Goal: Task Accomplishment & Management: Use online tool/utility

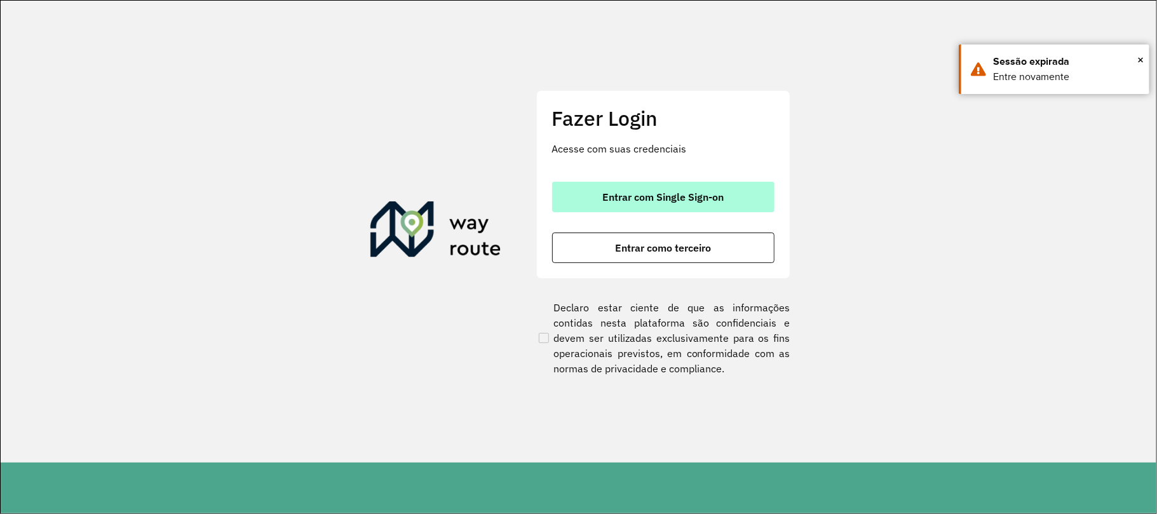
click at [643, 188] on button "Entrar com Single Sign-on" at bounding box center [663, 197] width 222 height 30
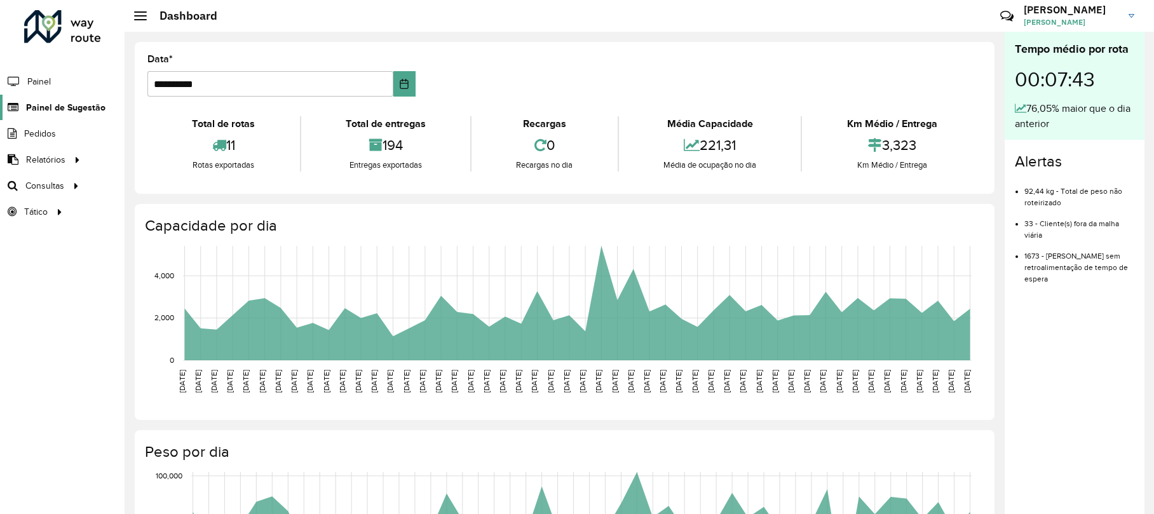
click at [57, 109] on span "Painel de Sugestão" at bounding box center [65, 107] width 79 height 13
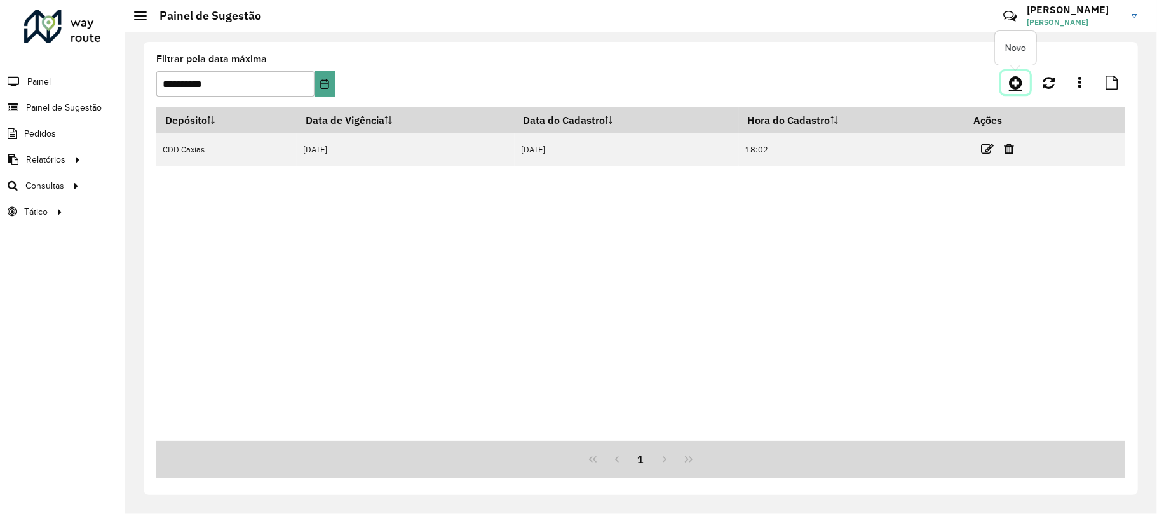
click at [1019, 84] on icon at bounding box center [1015, 82] width 13 height 15
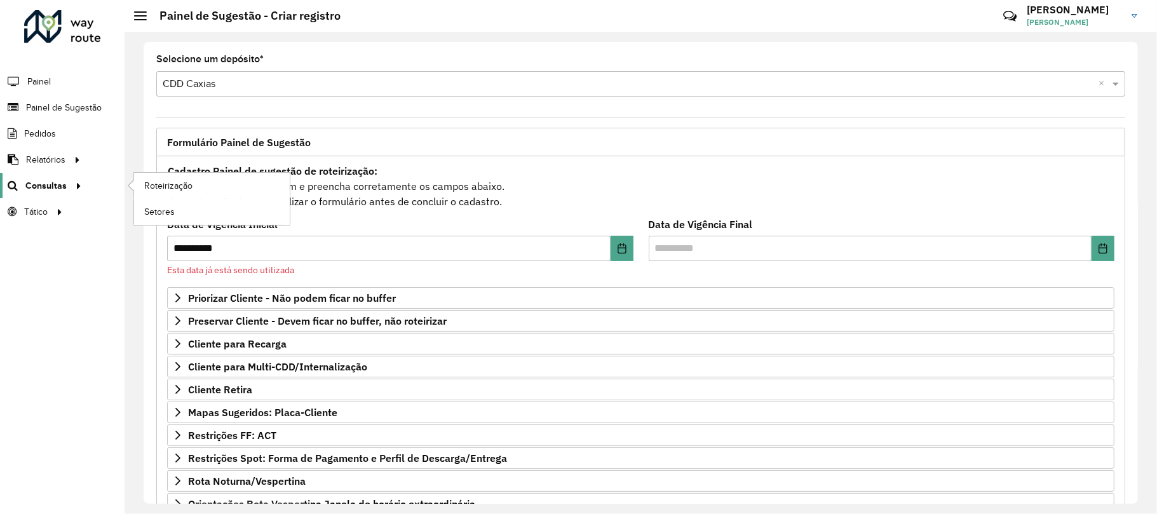
click at [52, 179] on link "Consultas" at bounding box center [43, 185] width 86 height 25
click at [163, 184] on span "Roteirização" at bounding box center [169, 185] width 51 height 13
click at [144, 189] on span "Roteirização" at bounding box center [169, 185] width 51 height 13
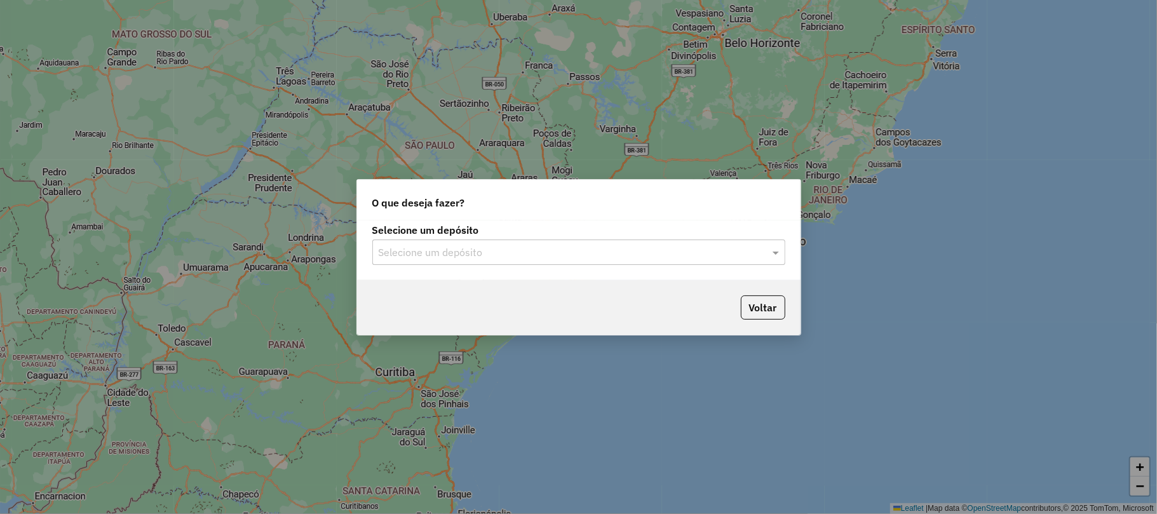
click at [490, 245] on input "text" at bounding box center [566, 252] width 375 height 15
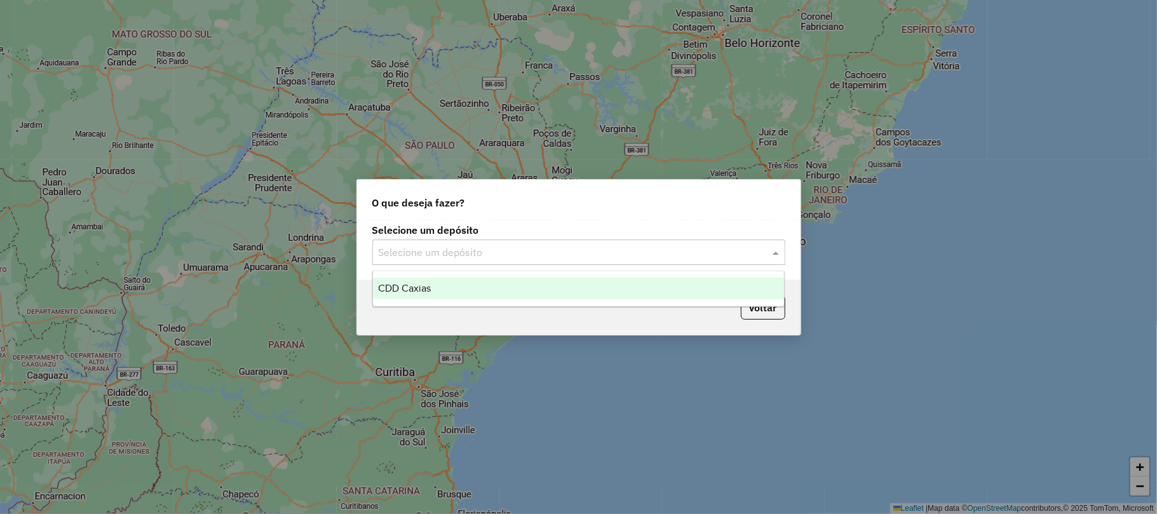
click at [448, 288] on div "CDD Caxias" at bounding box center [578, 289] width 411 height 22
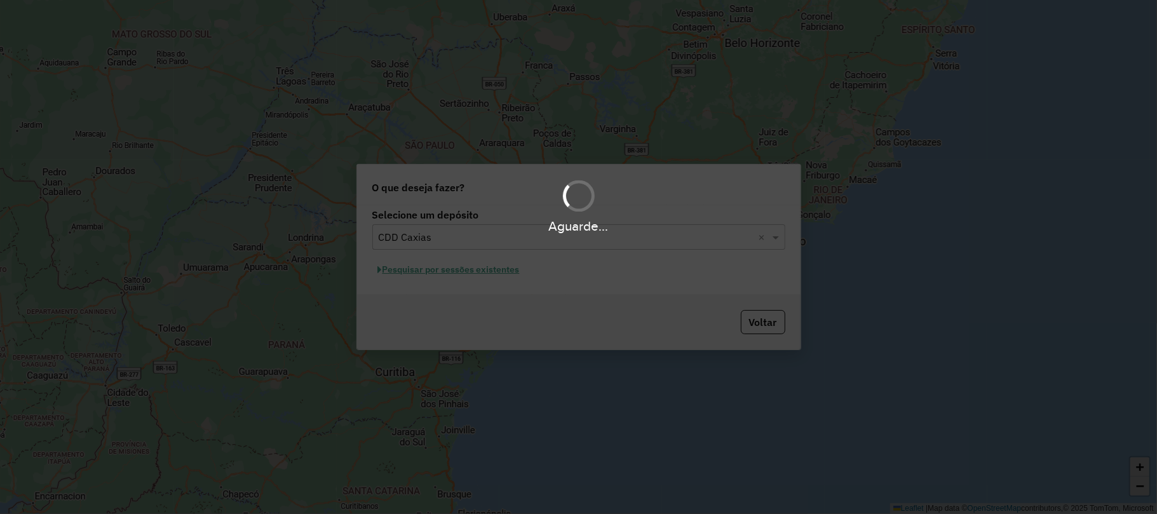
click at [492, 271] on div "Aguarde..." at bounding box center [578, 257] width 1157 height 514
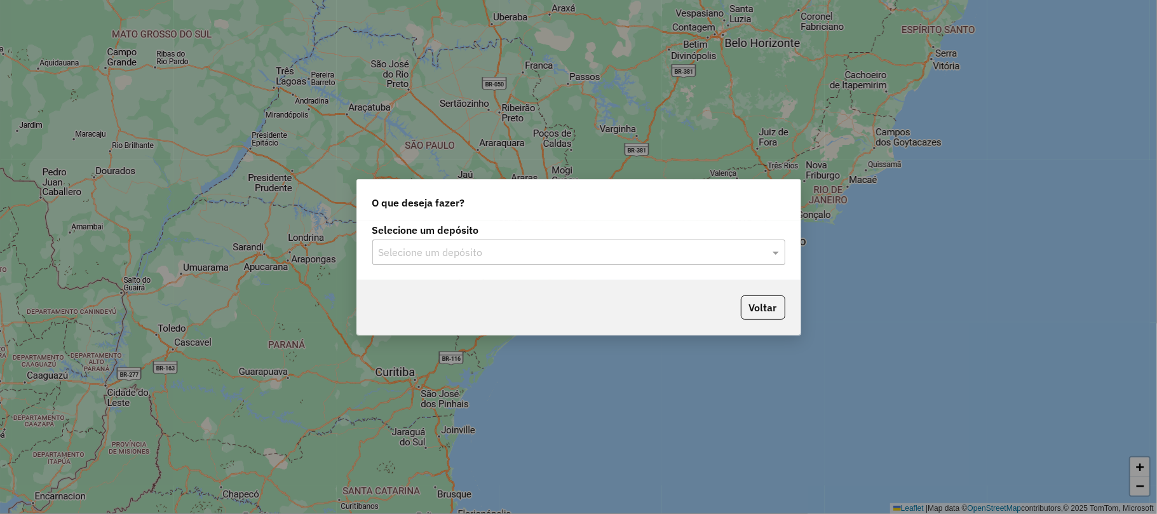
click at [562, 275] on div "Selecione um depósito Selecione um depósito" at bounding box center [578, 250] width 443 height 60
click at [556, 255] on input "text" at bounding box center [566, 252] width 375 height 15
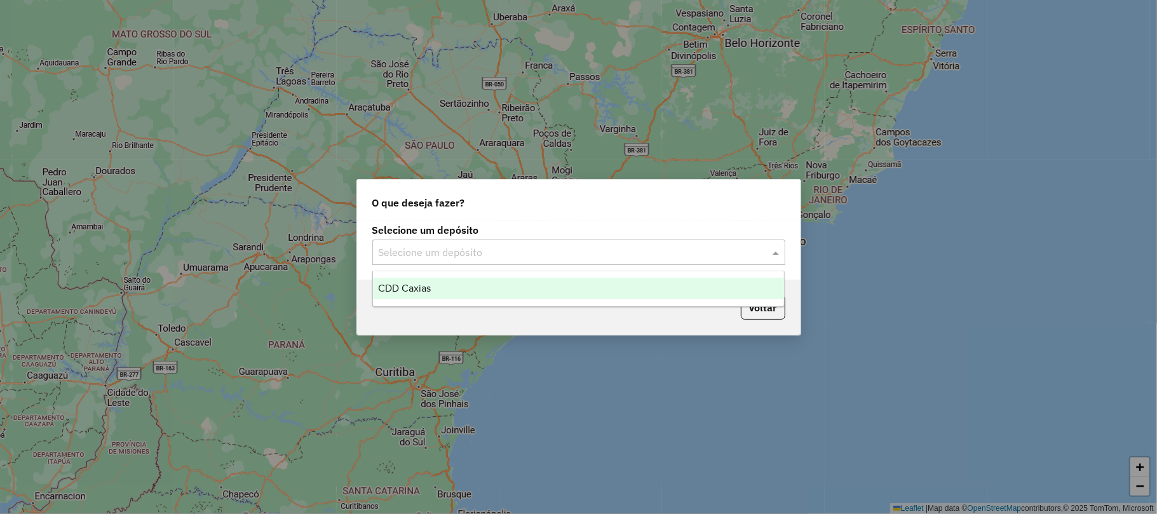
click at [507, 282] on div "CDD Caxias" at bounding box center [578, 289] width 411 height 22
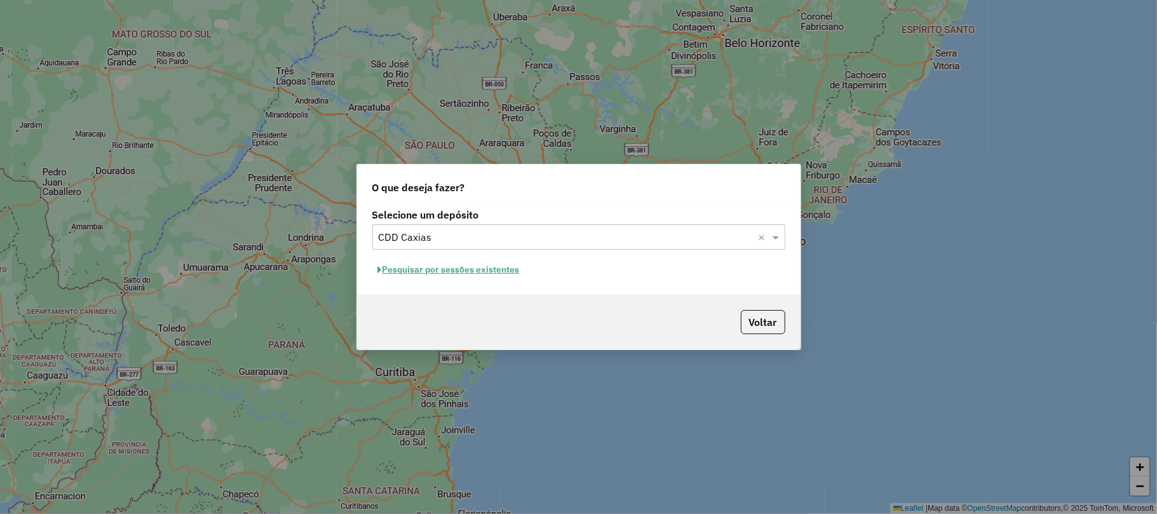
click at [466, 273] on button "Pesquisar por sessões existentes" at bounding box center [448, 270] width 153 height 20
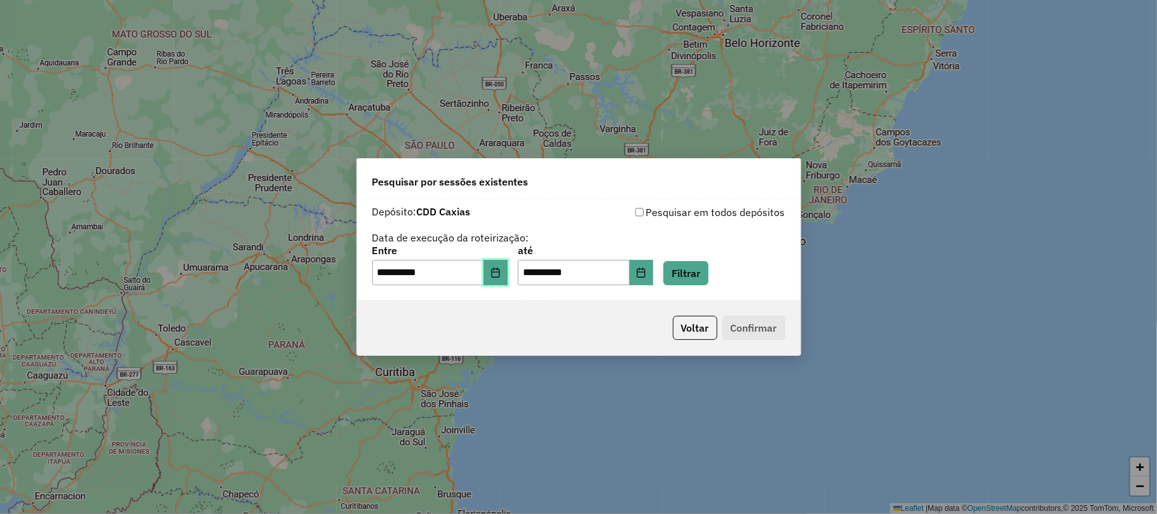
click at [499, 272] on icon "Choose Date" at bounding box center [495, 272] width 8 height 10
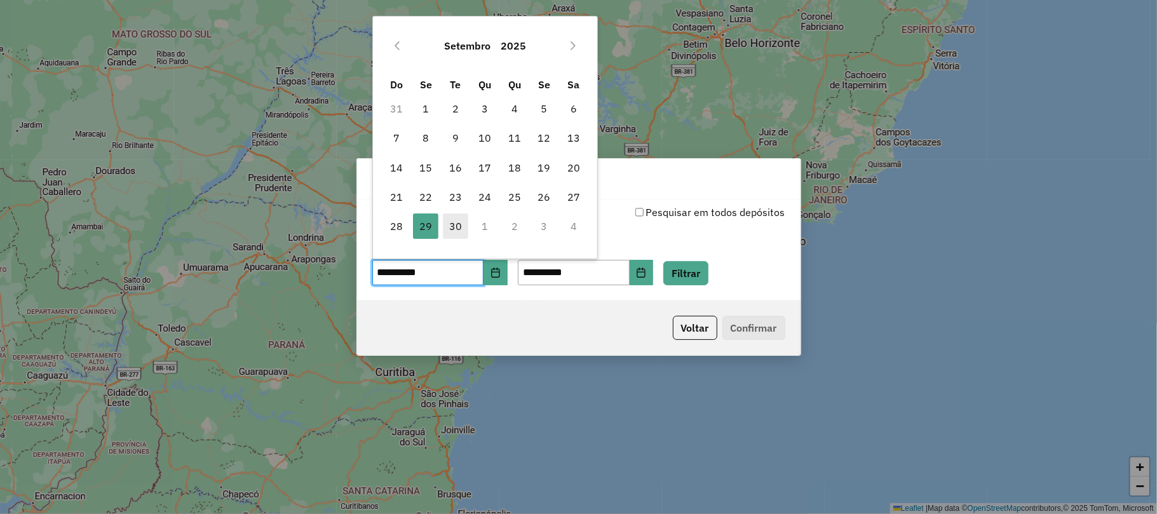
click at [457, 229] on span "30" at bounding box center [455, 225] width 25 height 25
type input "**********"
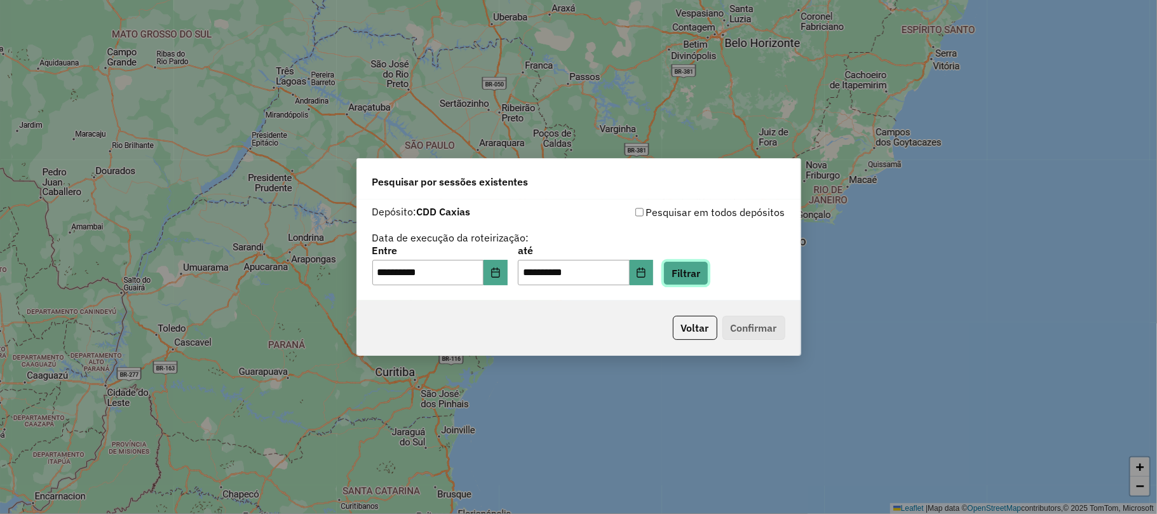
click at [708, 268] on button "Filtrar" at bounding box center [685, 273] width 45 height 24
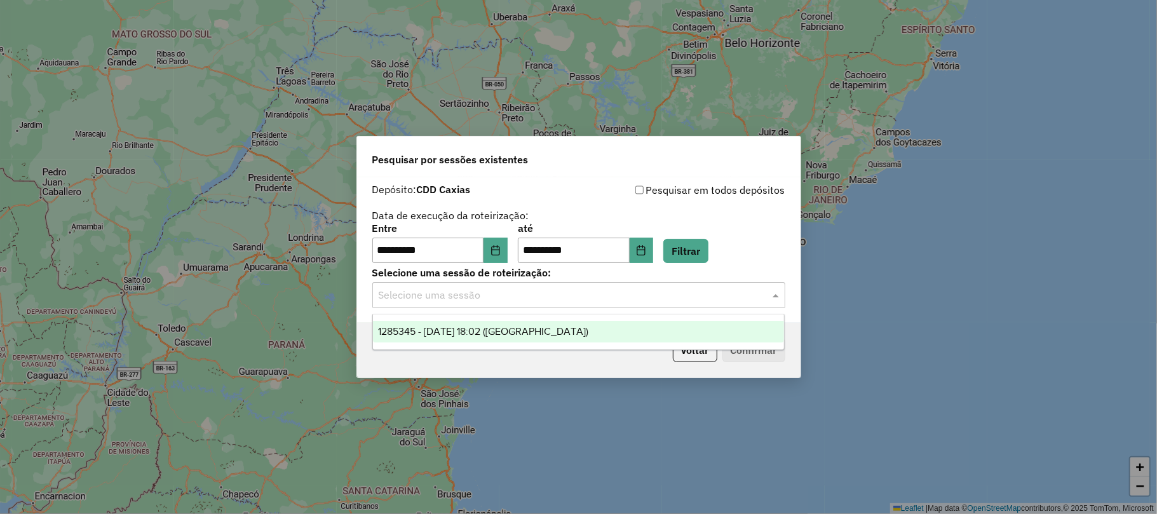
click at [489, 293] on input "text" at bounding box center [566, 295] width 375 height 15
click at [478, 324] on div "1285345 - 30/09/2025 18:02 (ROTA)" at bounding box center [578, 332] width 411 height 22
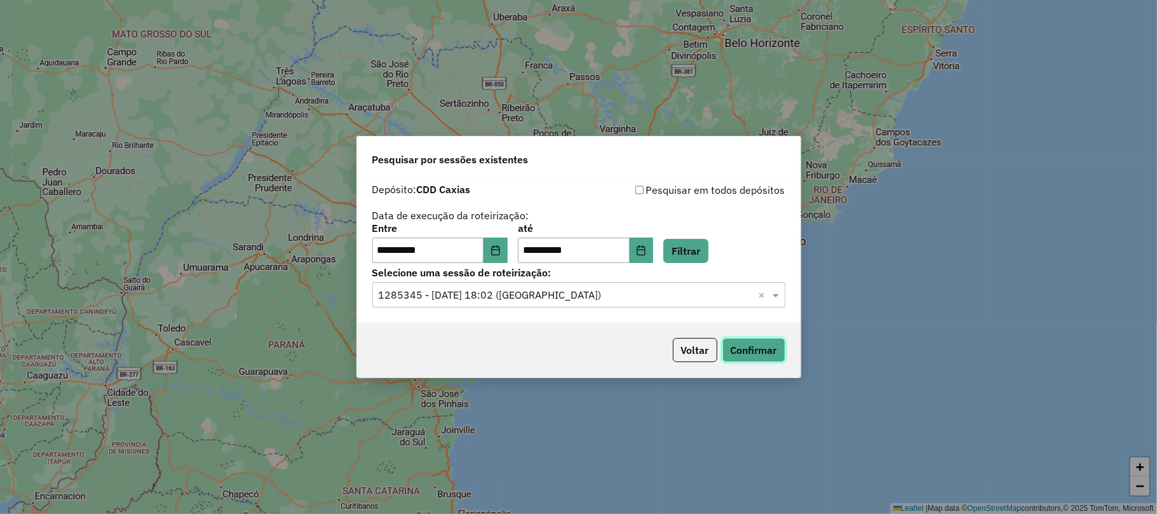
click at [784, 356] on button "Confirmar" at bounding box center [753, 350] width 63 height 24
click at [736, 354] on button "Confirmar" at bounding box center [753, 350] width 63 height 24
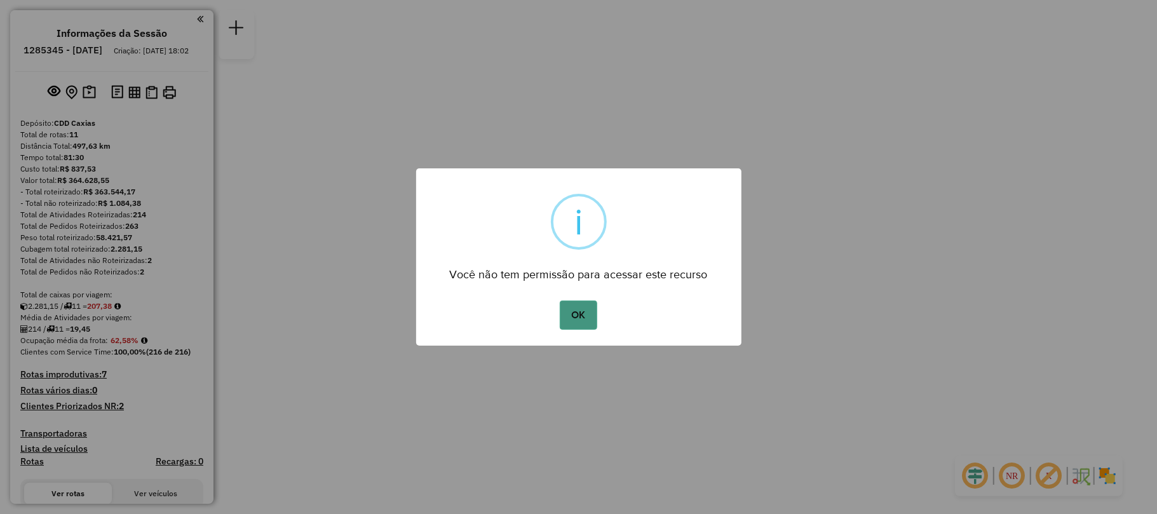
click at [583, 313] on button "OK" at bounding box center [578, 314] width 37 height 29
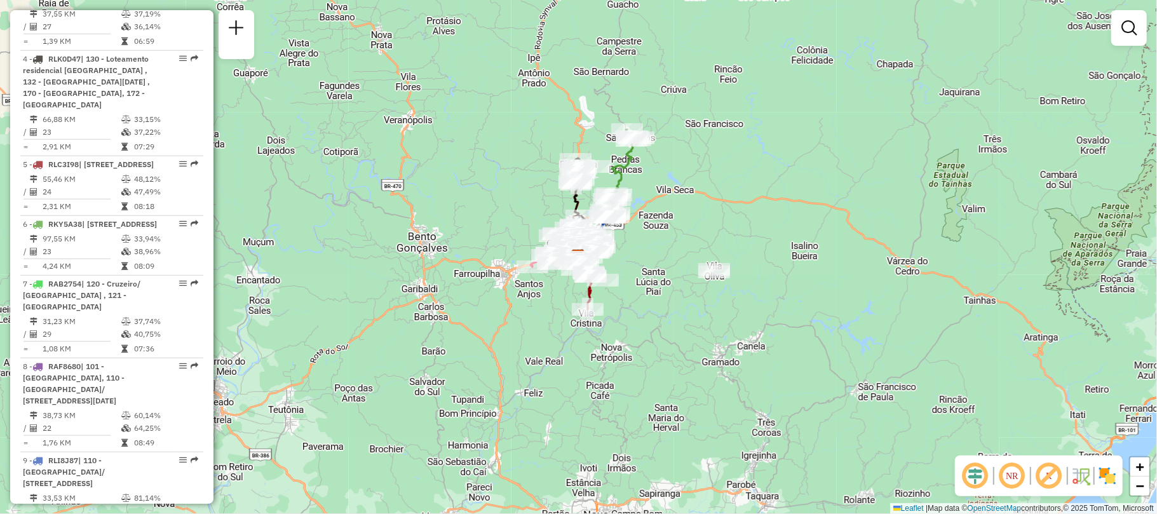
scroll to position [339, 0]
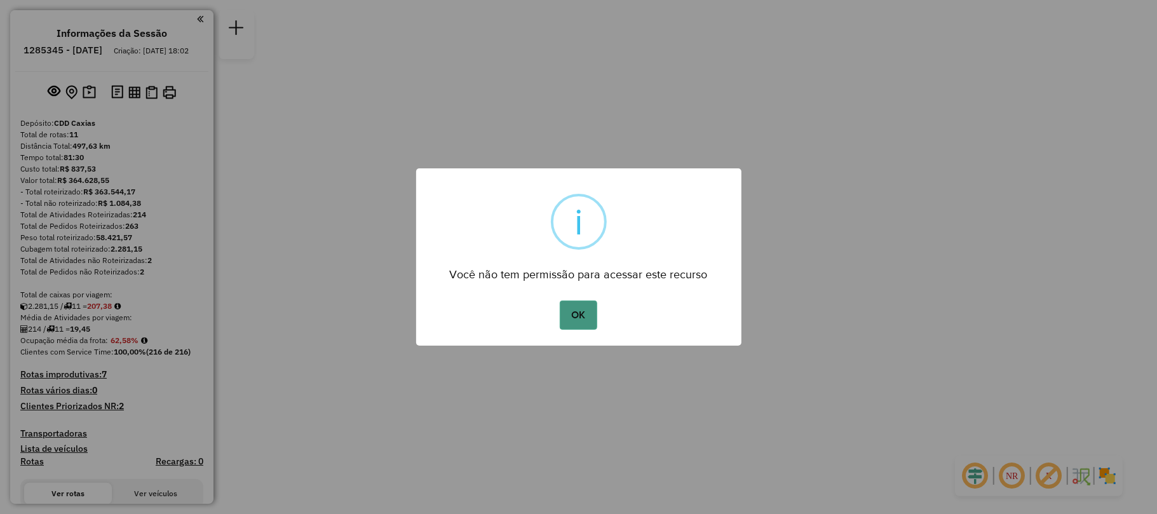
click at [587, 315] on button "OK" at bounding box center [578, 314] width 37 height 29
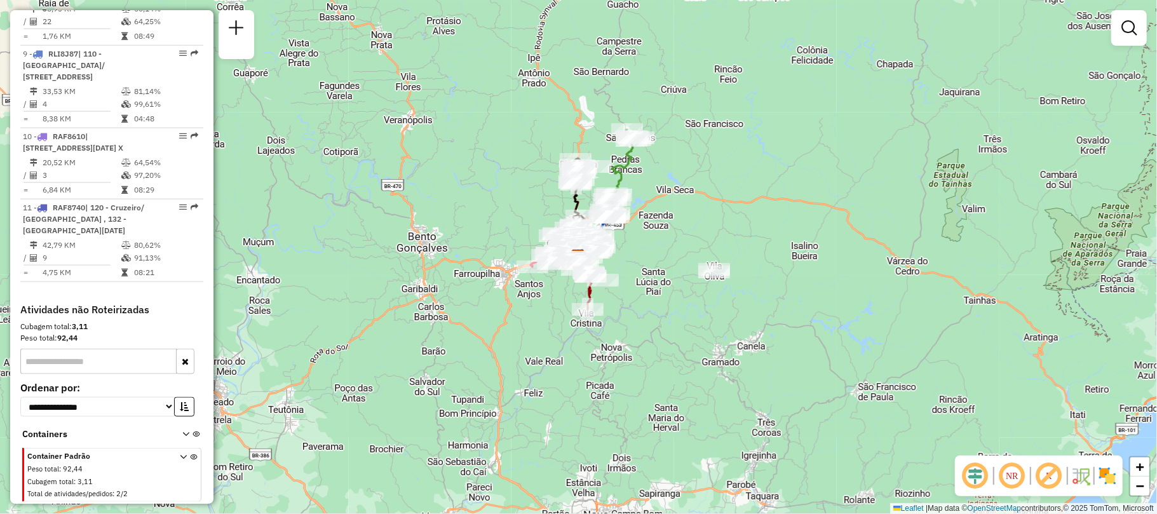
scroll to position [928, 0]
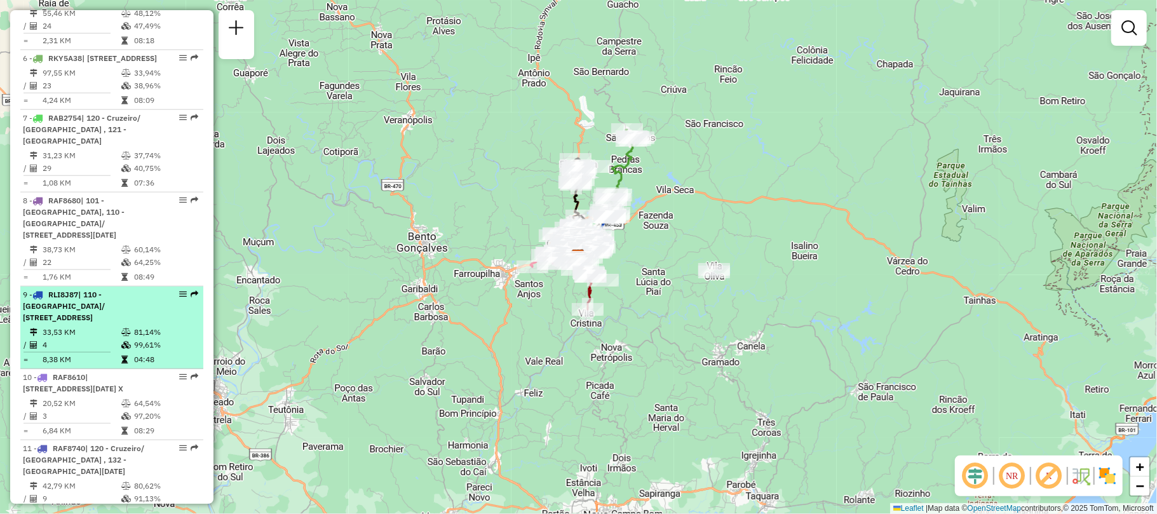
click at [100, 322] on span "| 110 - [GEOGRAPHIC_DATA]/ [STREET_ADDRESS]" at bounding box center [64, 306] width 82 height 32
select select "**********"
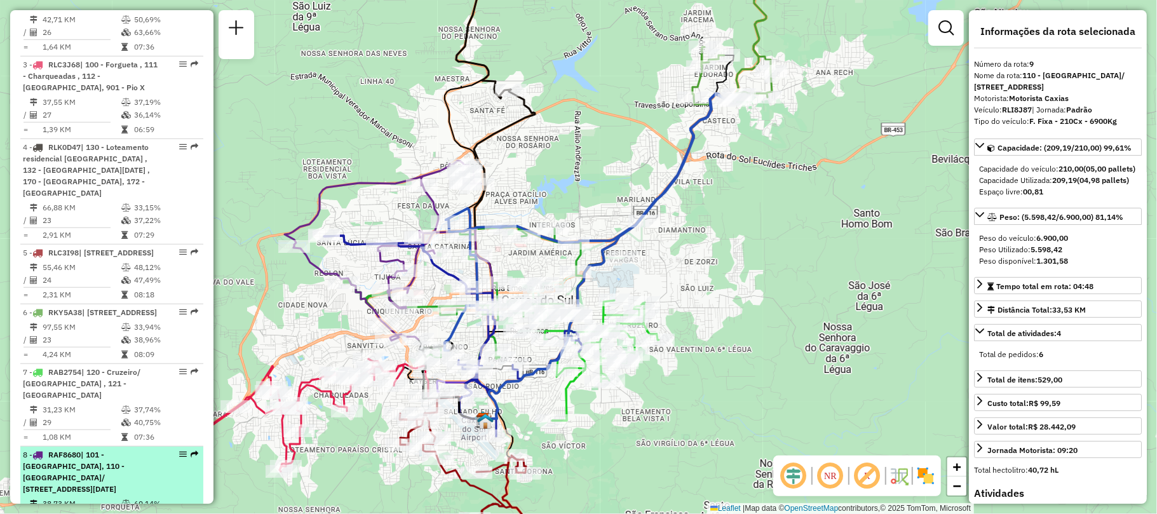
scroll to position [844, 0]
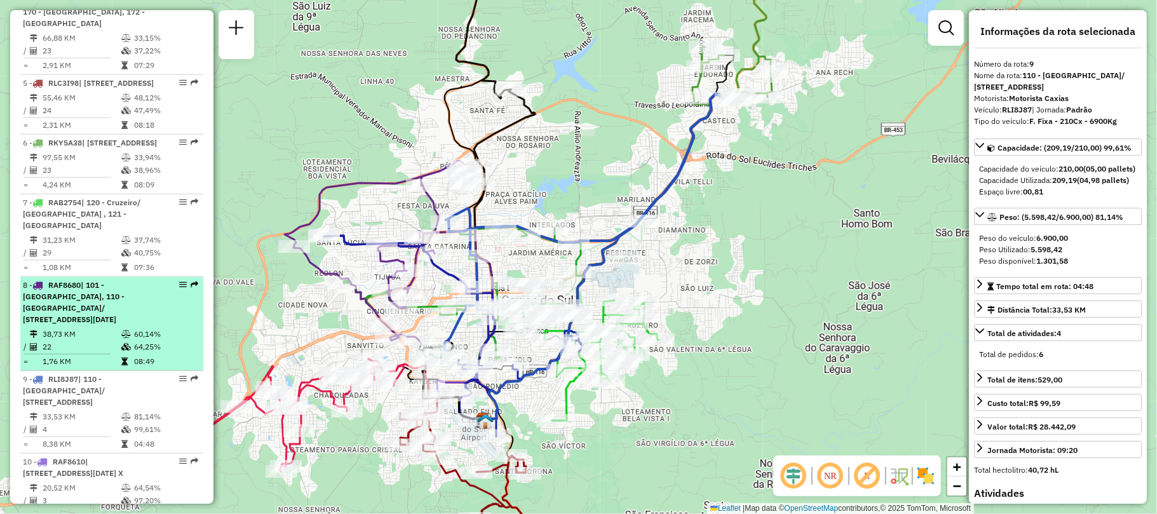
click at [105, 303] on div "8 - RAF8680 | 101 - Cidade Nova, 110 - Rio Branco/ São Caetano , 111 - Charquea…" at bounding box center [90, 303] width 135 height 46
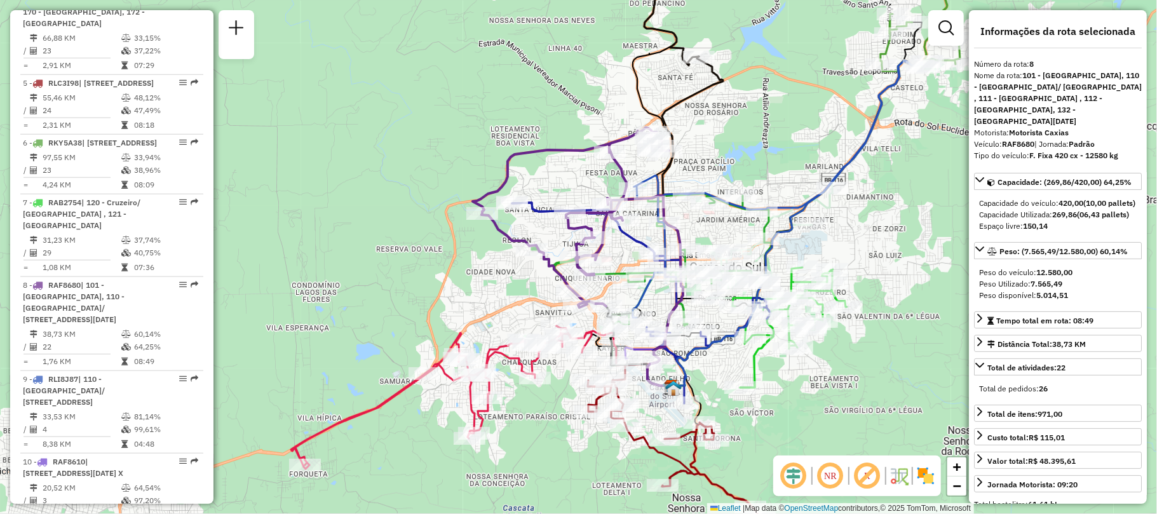
drag, startPoint x: 119, startPoint y: 295, endPoint x: 565, endPoint y: 280, distance: 445.6
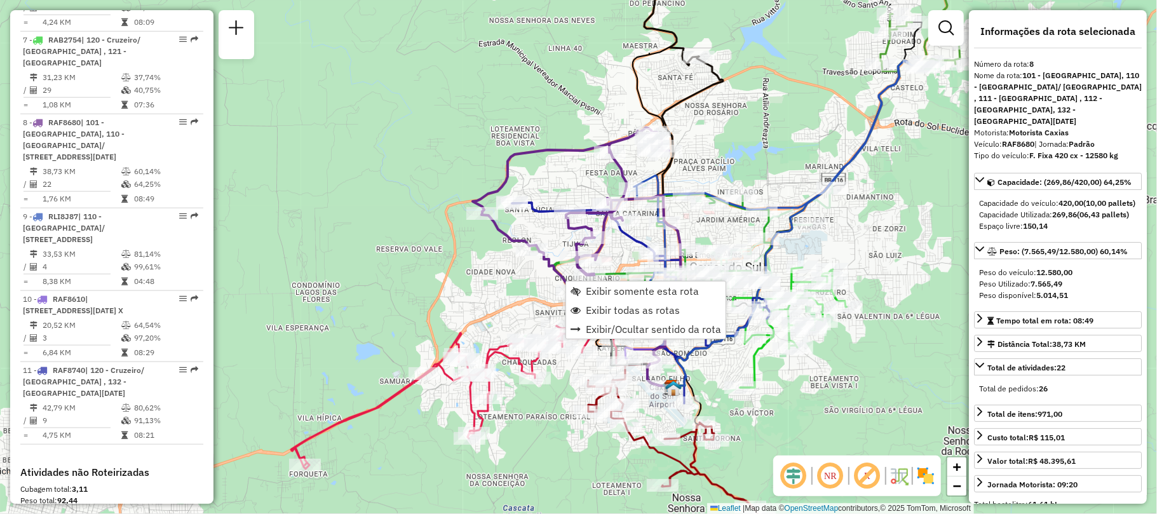
scroll to position [1112, 0]
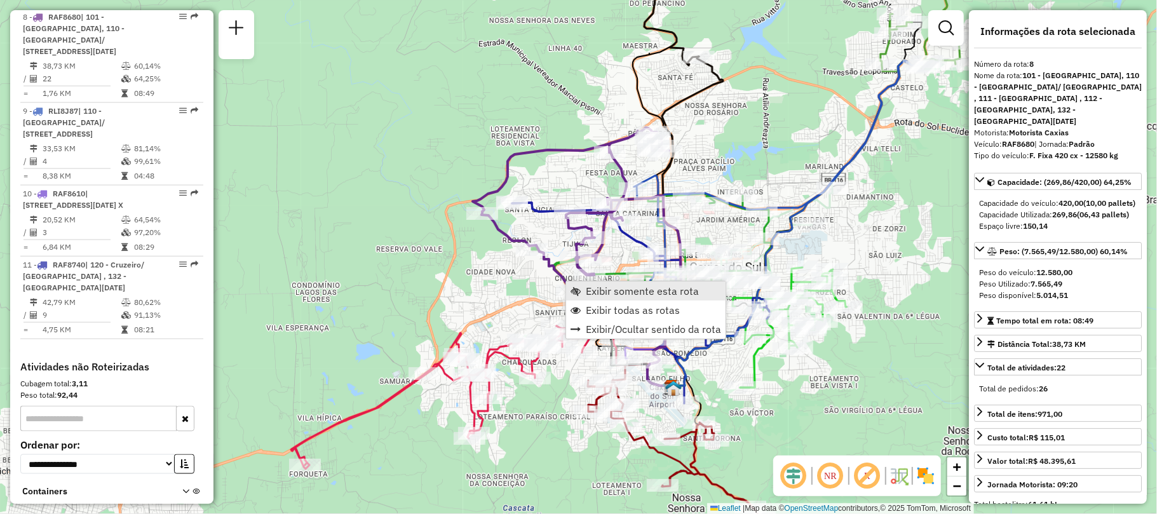
click at [598, 295] on span "Exibir somente esta rota" at bounding box center [642, 291] width 113 height 10
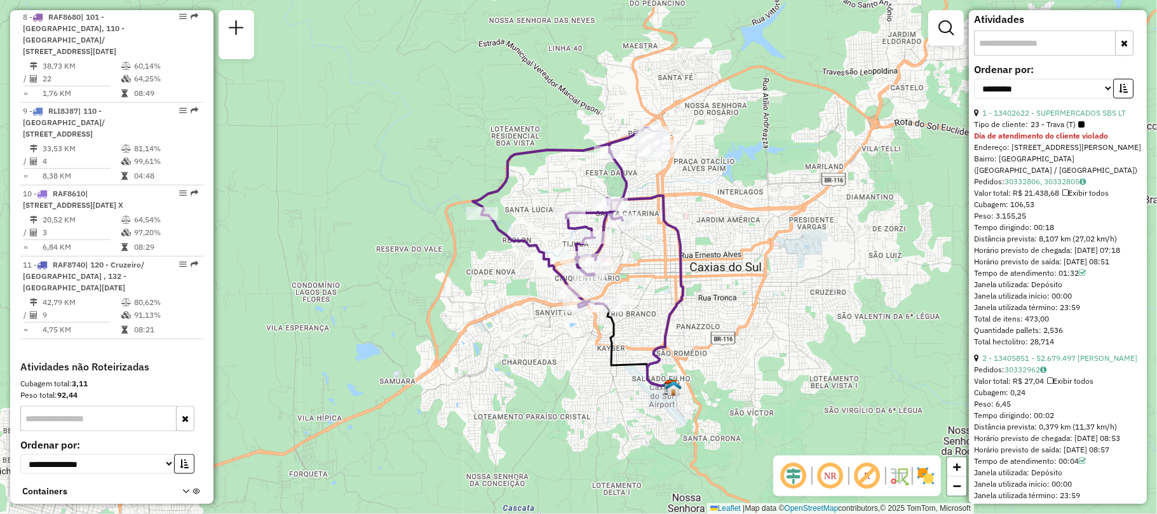
scroll to position [677, 0]
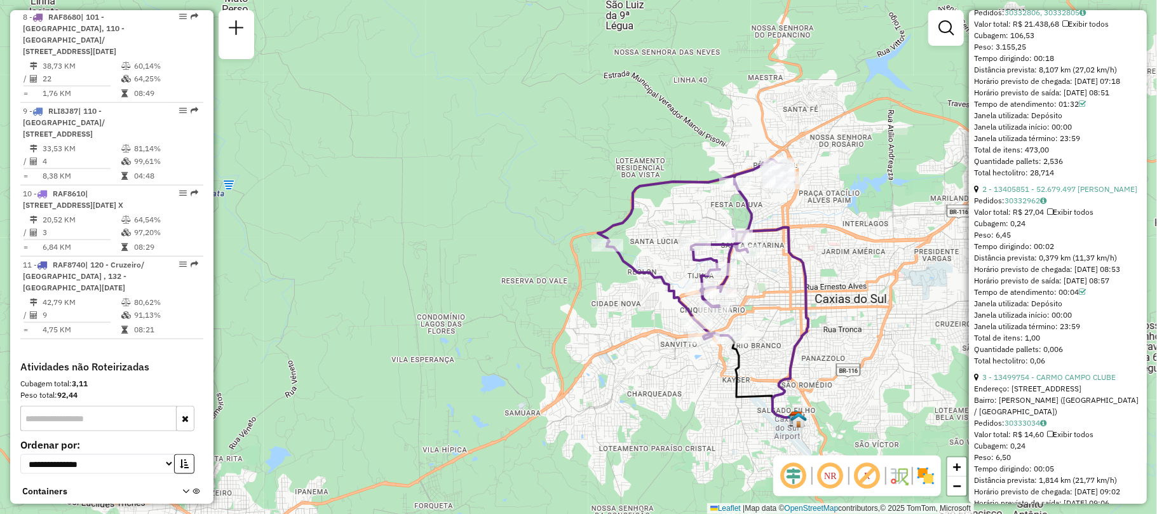
drag, startPoint x: 804, startPoint y: 232, endPoint x: 793, endPoint y: 288, distance: 57.1
click at [793, 288] on div "Janela de atendimento Grade de atendimento Capacidade Transportadoras Veículos …" at bounding box center [578, 257] width 1157 height 514
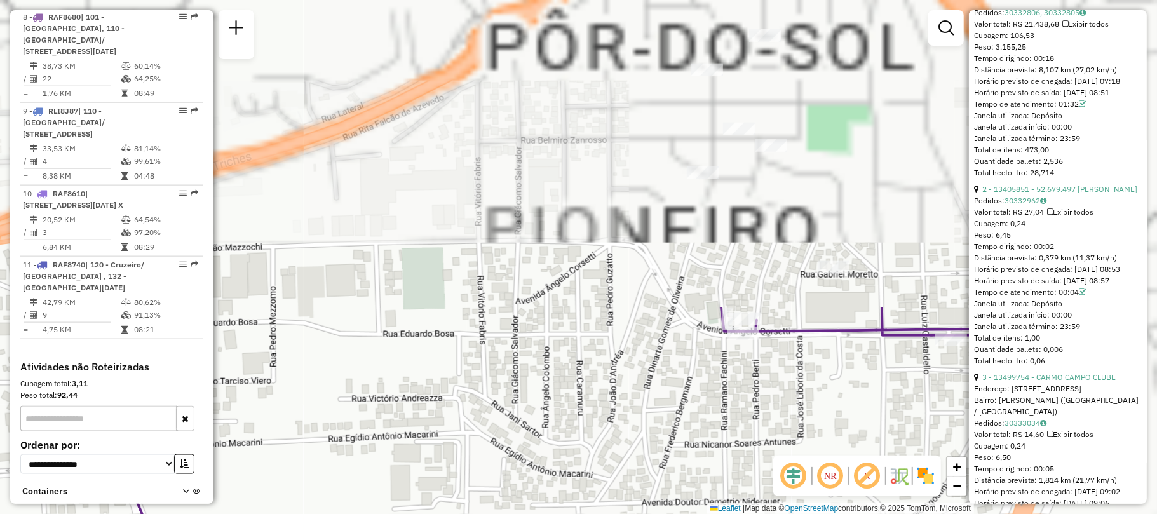
drag, startPoint x: 774, startPoint y: 135, endPoint x: 644, endPoint y: 494, distance: 381.0
click at [644, 494] on div "Janela de atendimento Grade de atendimento Capacidade Transportadoras Veículos …" at bounding box center [578, 257] width 1157 height 514
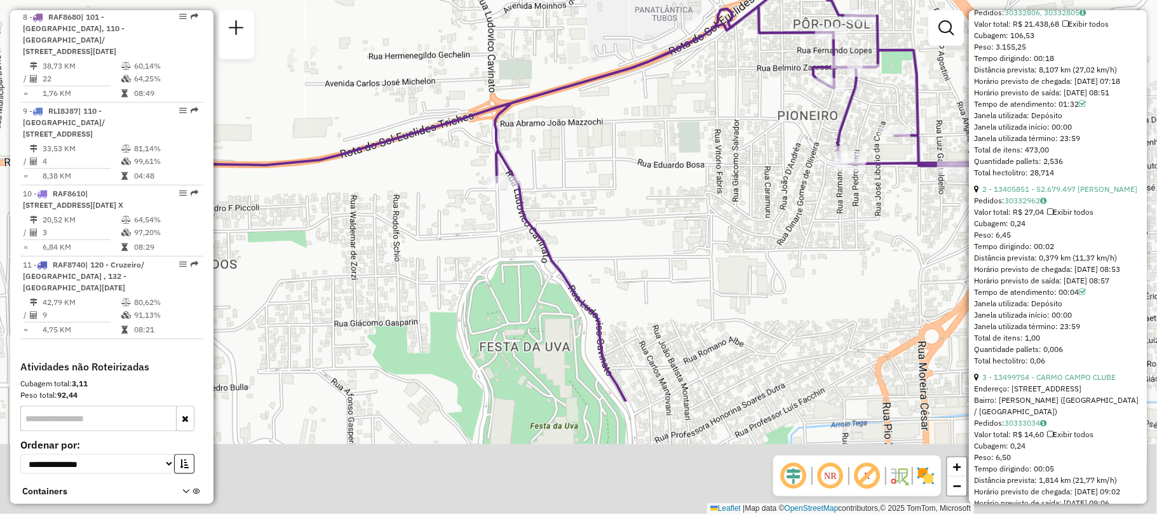
drag, startPoint x: 522, startPoint y: 299, endPoint x: 718, endPoint y: 135, distance: 255.2
click at [718, 135] on div "Janela de atendimento Grade de atendimento Capacidade Transportadoras Veículos …" at bounding box center [578, 257] width 1157 height 514
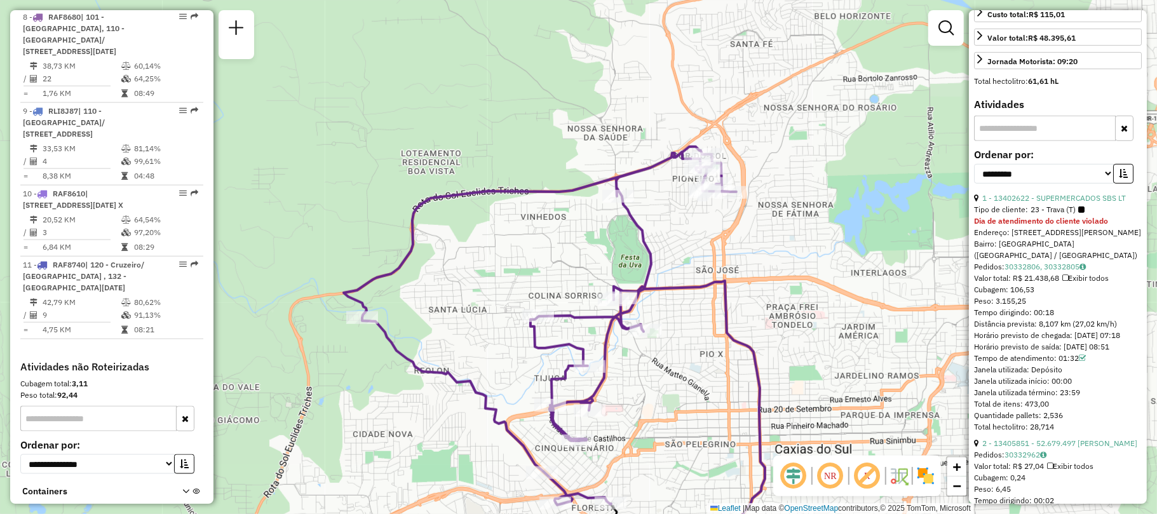
scroll to position [339, 0]
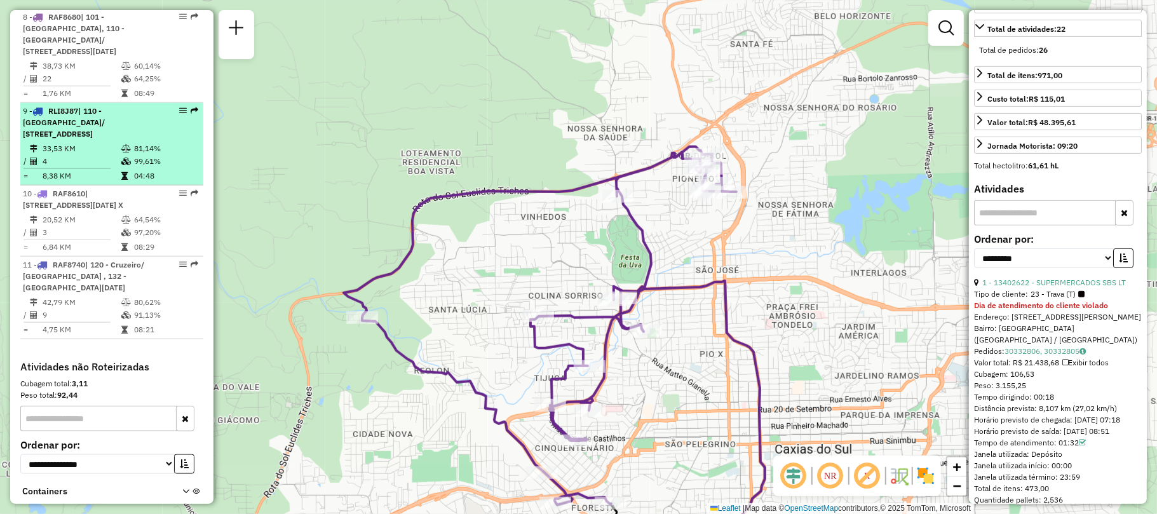
click at [105, 138] on span "| 110 - Rio Branco/ São Caetano , 130 - Loteamento residencial boa vista , 150 …" at bounding box center [64, 122] width 82 height 32
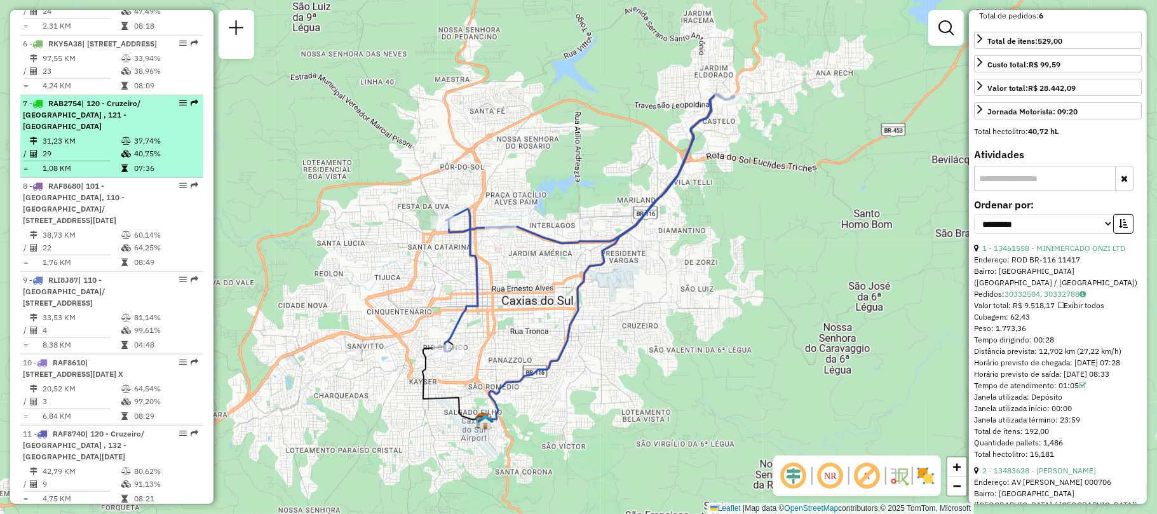
scroll to position [858, 0]
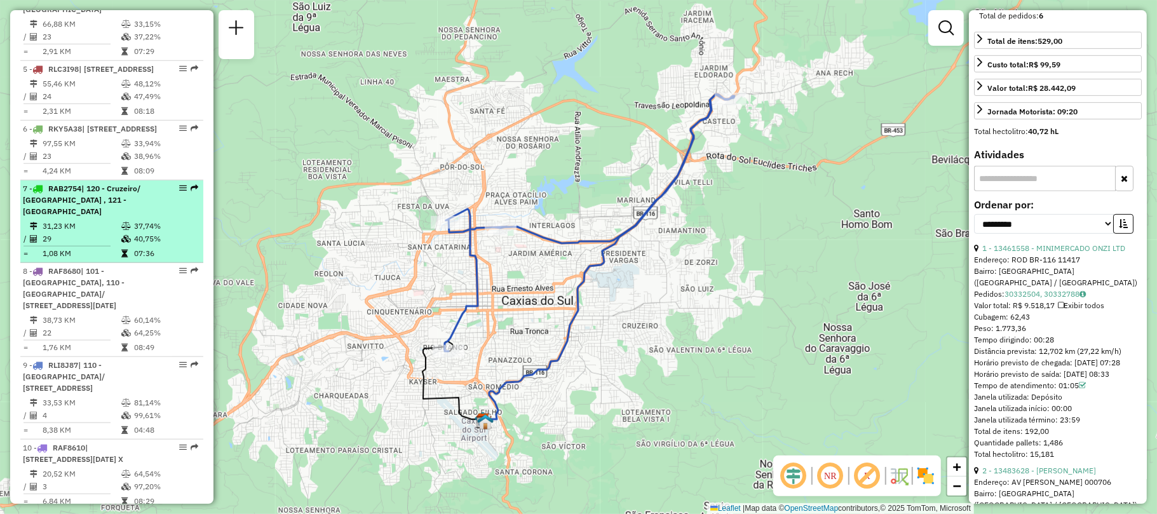
click at [90, 224] on td "31,23 KM" at bounding box center [81, 226] width 79 height 13
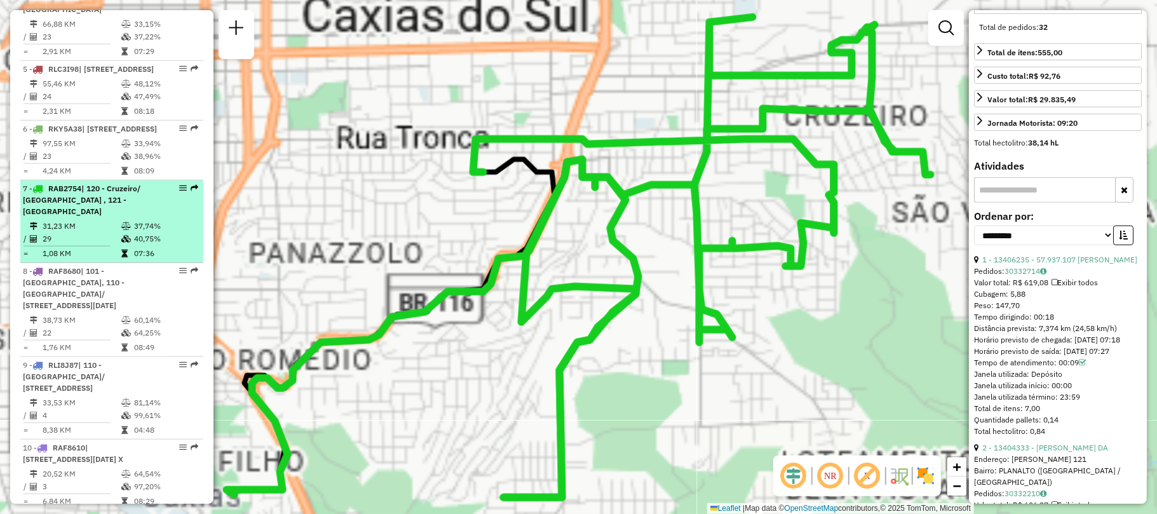
scroll to position [327, 0]
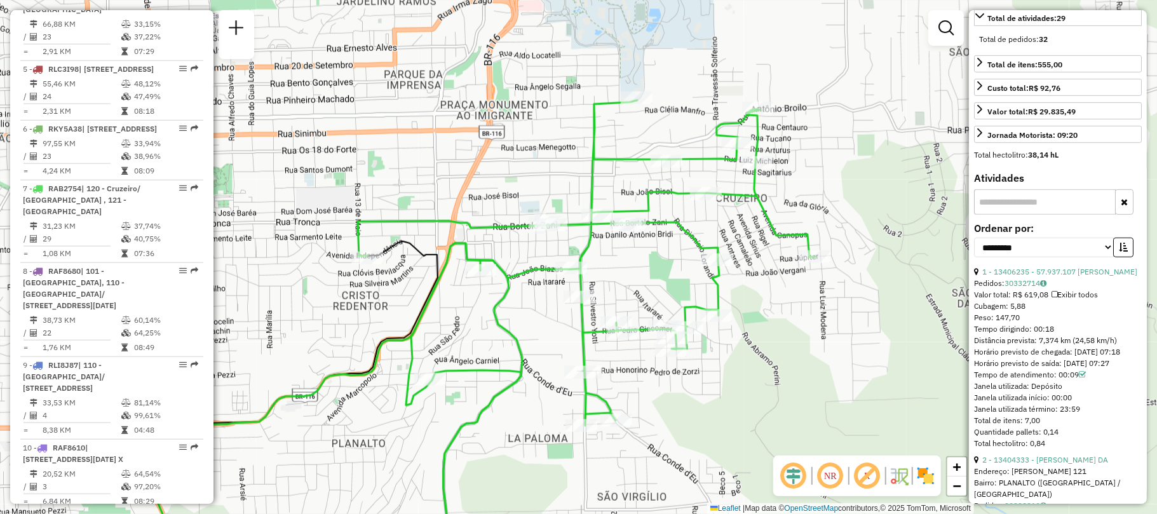
drag, startPoint x: 756, startPoint y: 290, endPoint x: 741, endPoint y: 385, distance: 96.5
click at [741, 385] on div "Janela de atendimento Grade de atendimento Capacidade Transportadoras Veículos …" at bounding box center [578, 257] width 1157 height 514
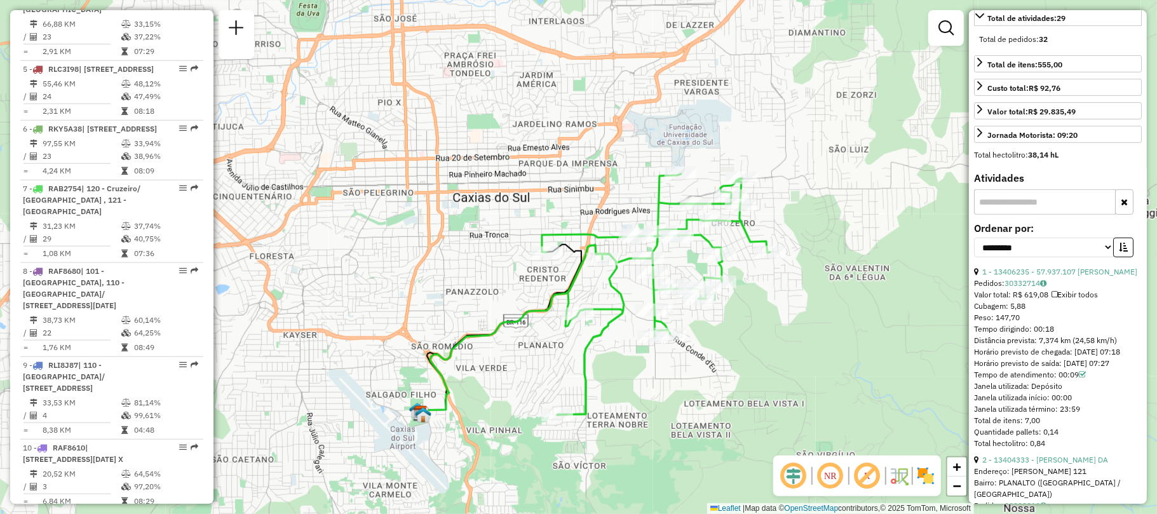
drag, startPoint x: 771, startPoint y: 405, endPoint x: 763, endPoint y: 337, distance: 69.0
click at [763, 337] on div "Janela de atendimento Grade de atendimento Capacidade Transportadoras Veículos …" at bounding box center [578, 257] width 1157 height 514
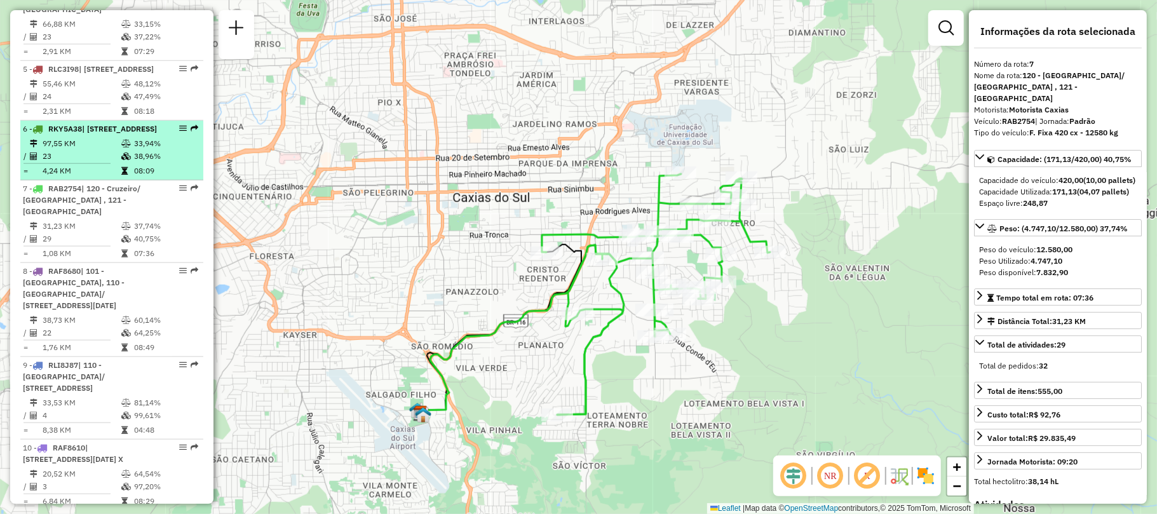
scroll to position [1027, 0]
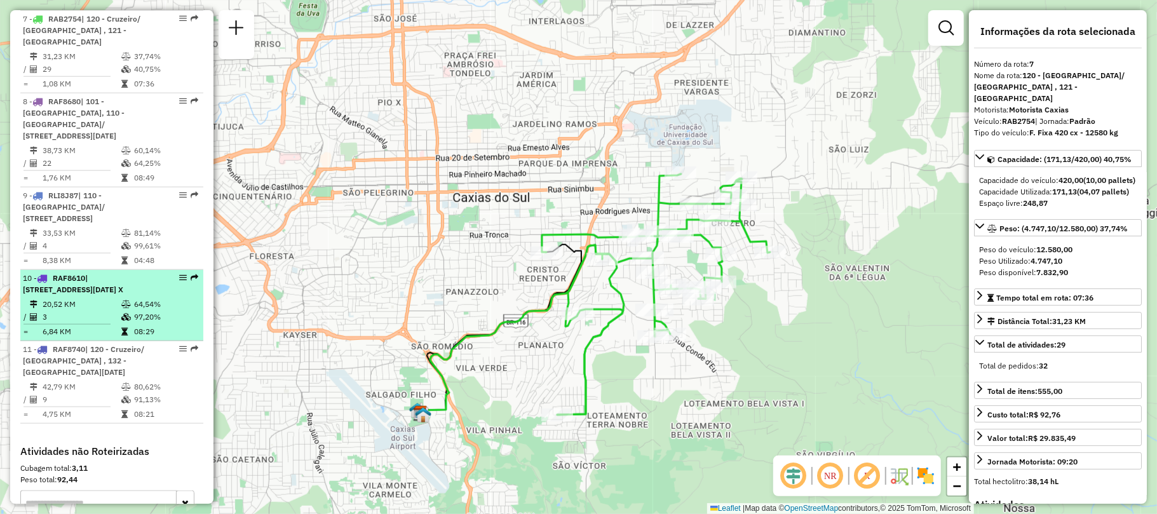
click at [107, 294] on span "| 112 - São Caetano, 132 - Santa Lucia , 901 - Pio X" at bounding box center [73, 283] width 100 height 21
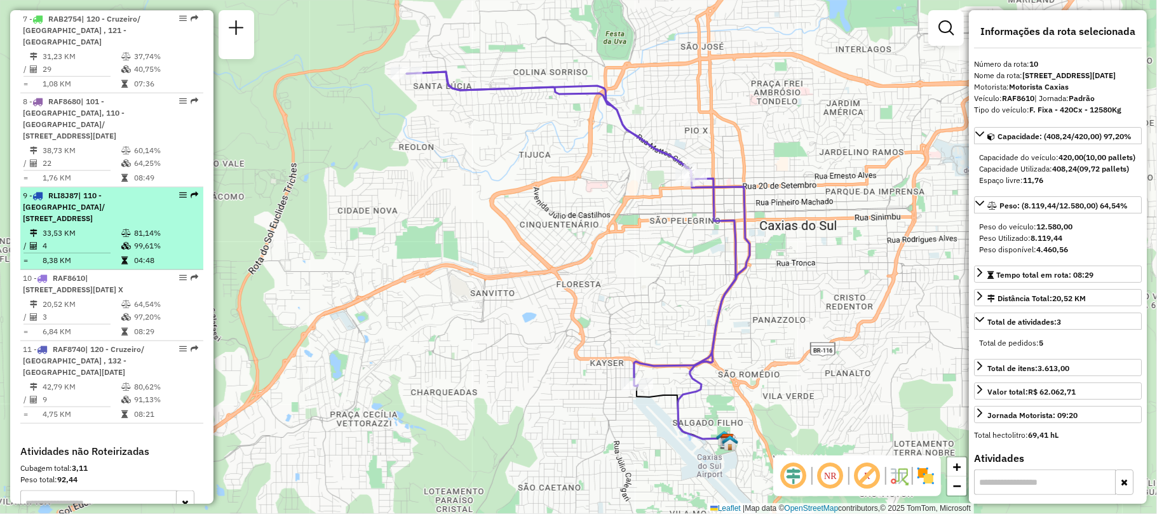
click at [105, 221] on span "| 110 - Rio Branco/ São Caetano , 130 - Loteamento residencial boa vista , 150 …" at bounding box center [64, 207] width 82 height 32
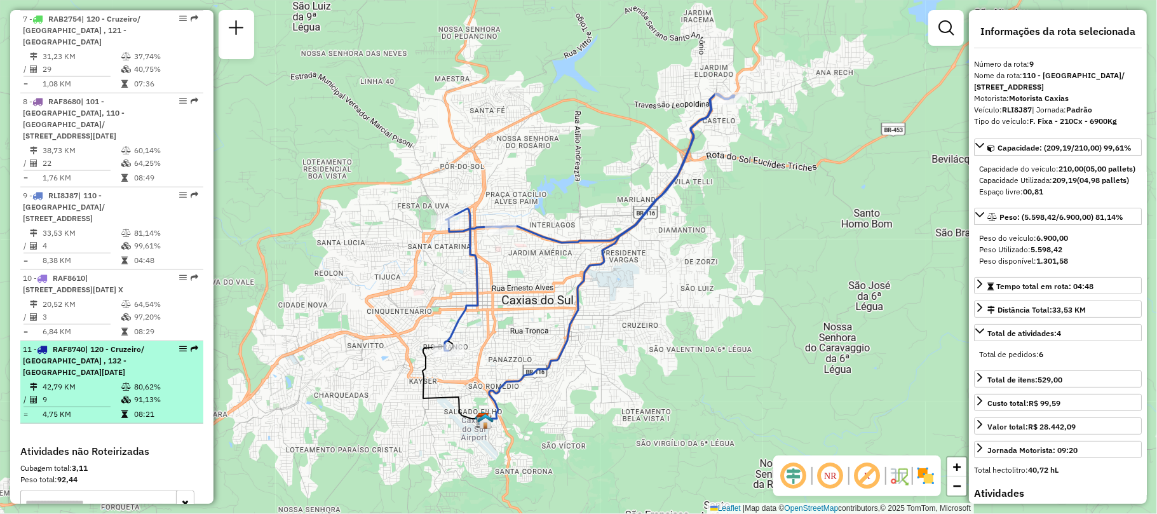
click at [89, 393] on td "42,79 KM" at bounding box center [81, 387] width 79 height 13
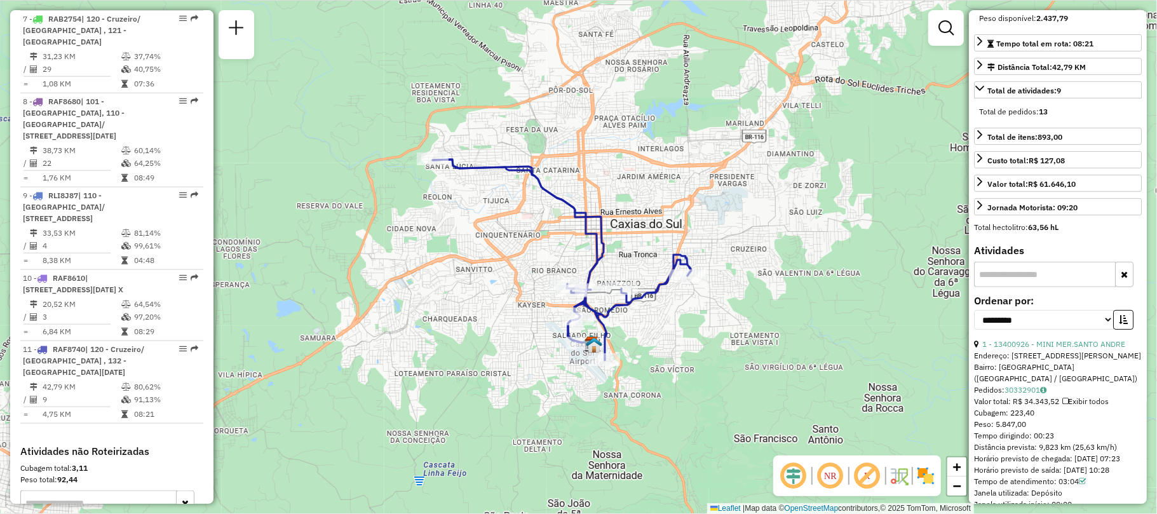
scroll to position [339, 0]
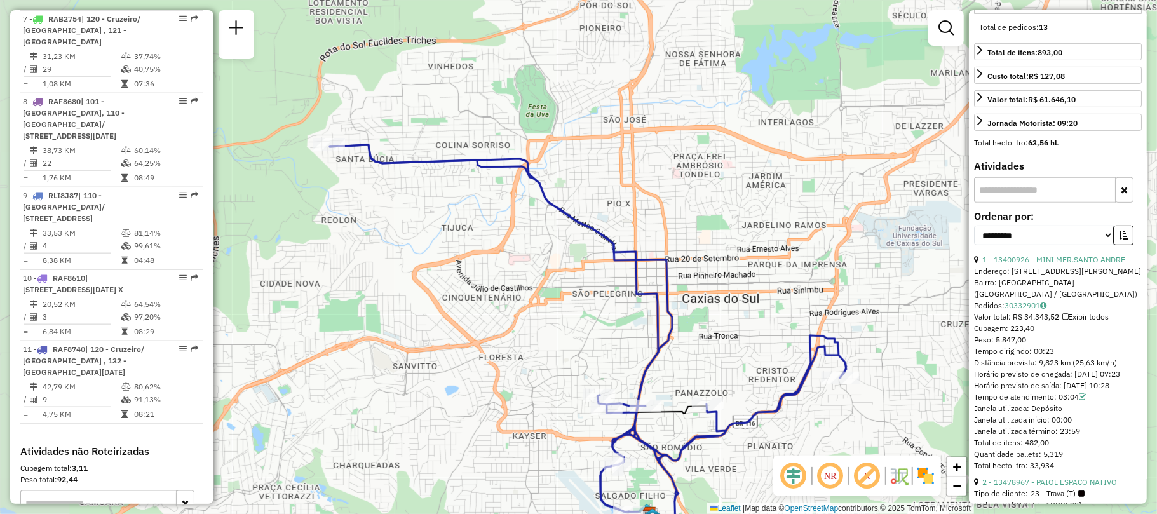
drag, startPoint x: 455, startPoint y: 295, endPoint x: 506, endPoint y: 328, distance: 60.6
click at [506, 328] on div "Janela de atendimento Grade de atendimento Capacidade Transportadoras Veículos …" at bounding box center [578, 257] width 1157 height 514
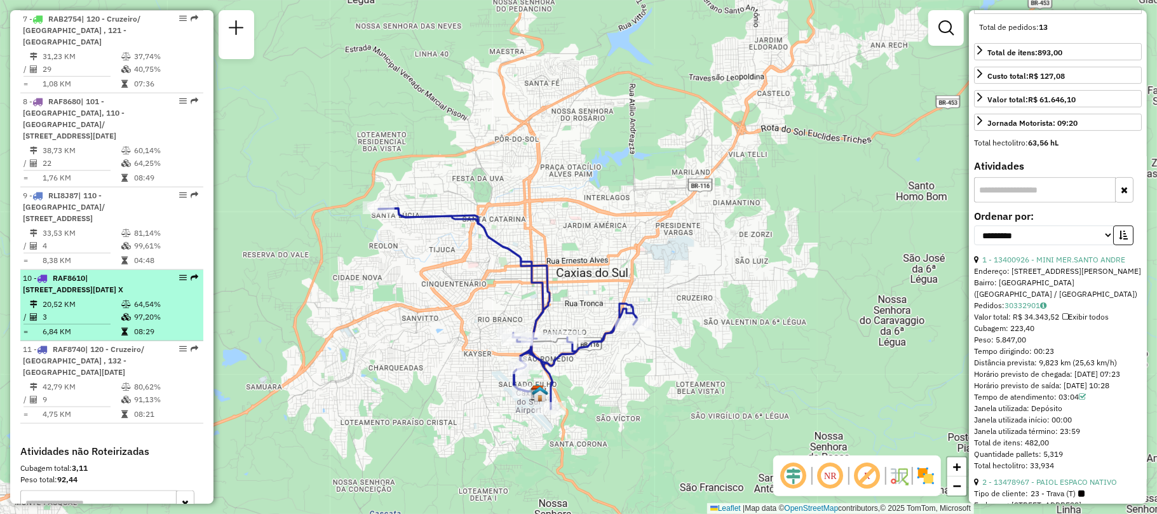
click at [123, 294] on span "| 112 - São Caetano, 132 - Santa Lucia , 901 - Pio X" at bounding box center [73, 283] width 100 height 21
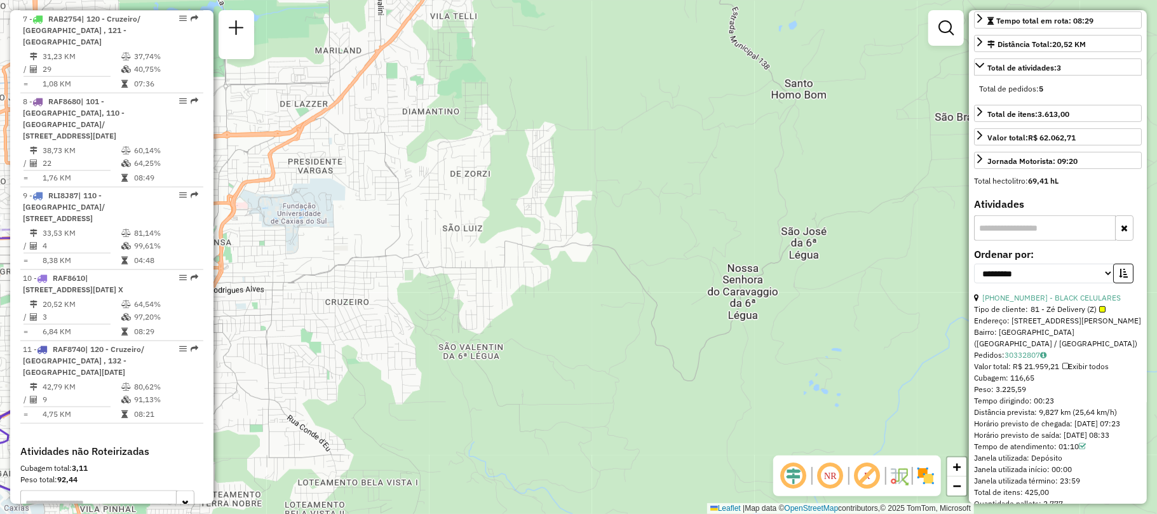
scroll to position [508, 0]
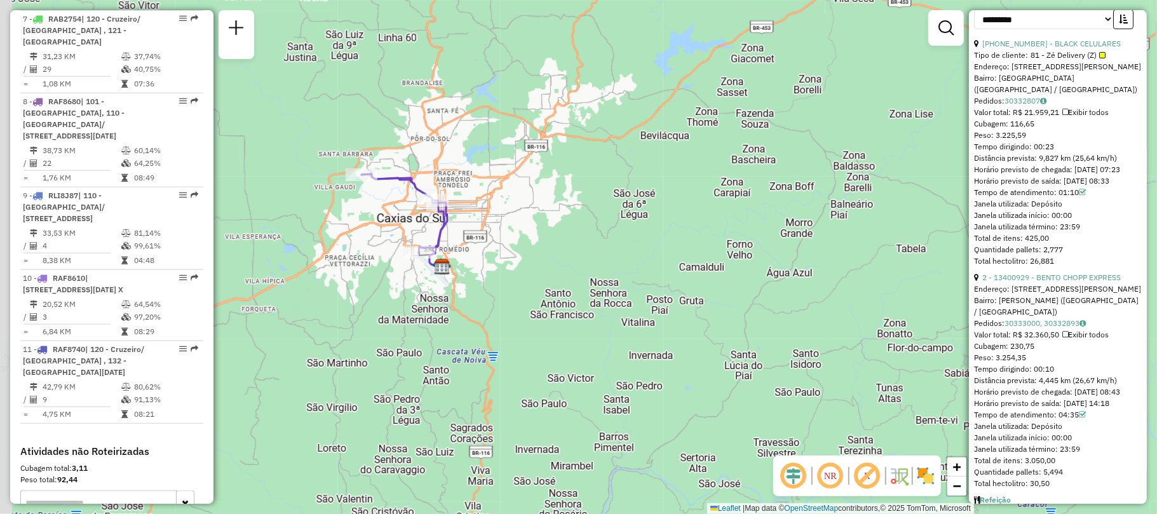
drag, startPoint x: 348, startPoint y: 235, endPoint x: 363, endPoint y: 244, distance: 17.7
click at [363, 244] on div "Janela de atendimento Grade de atendimento Capacidade Transportadoras Veículos …" at bounding box center [578, 257] width 1157 height 514
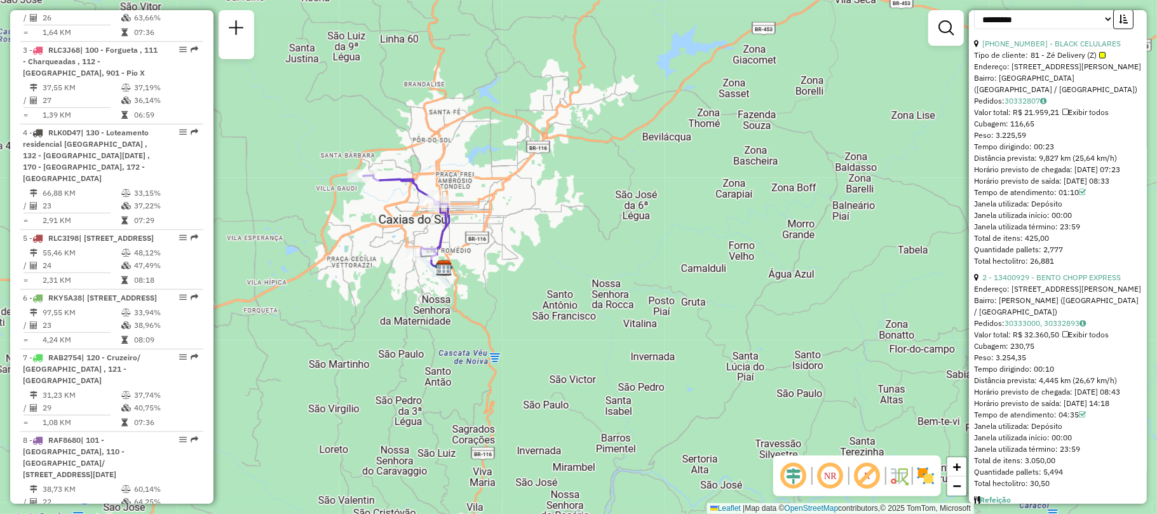
scroll to position [265, 0]
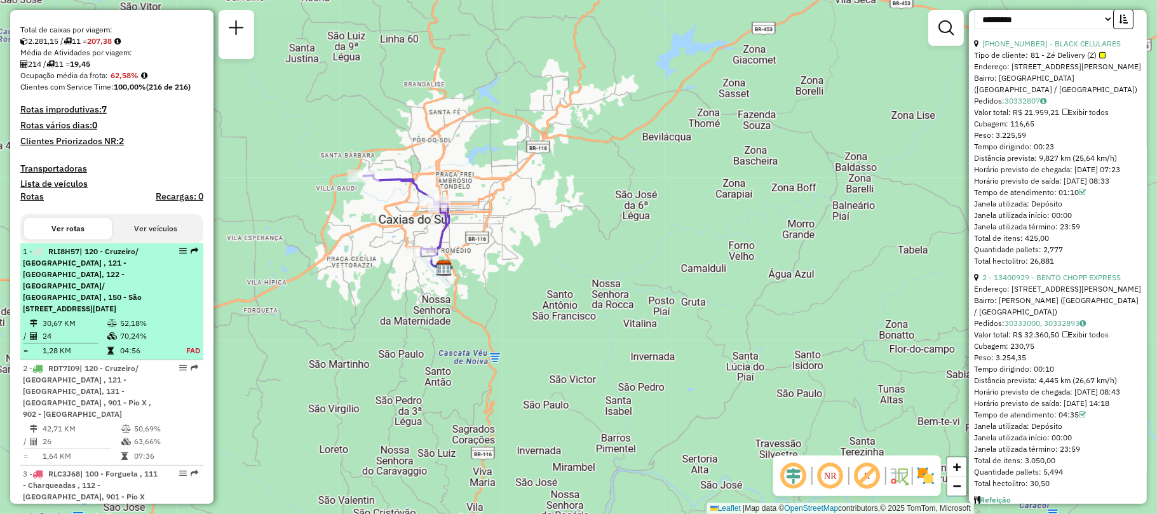
click at [83, 285] on span "| 120 - Cruzeiro/ Planalto , 121 - Santa Corona, 122 - Panazzolo/ São Caetano ,…" at bounding box center [82, 279] width 119 height 67
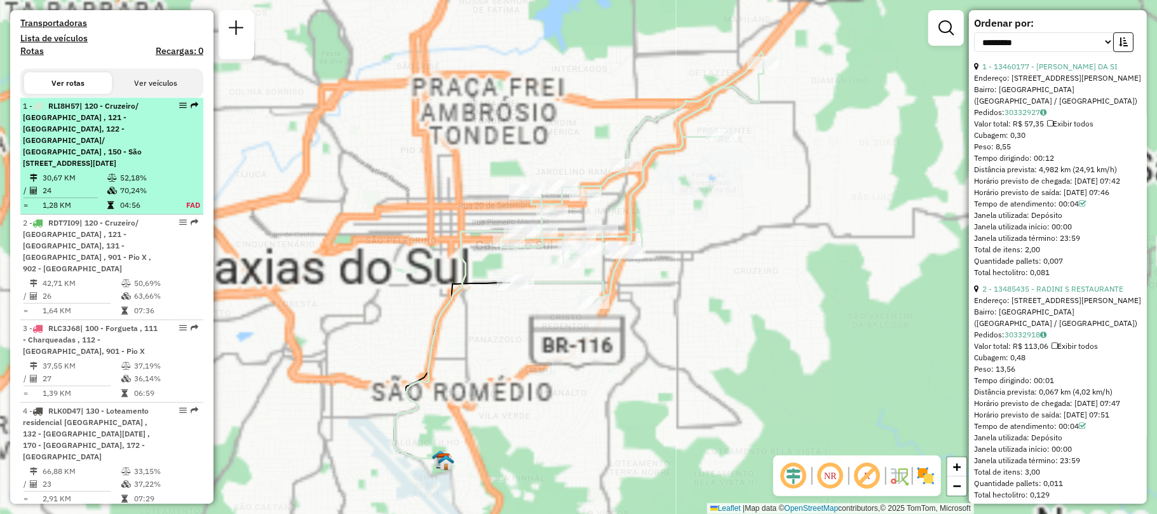
scroll to position [509, 0]
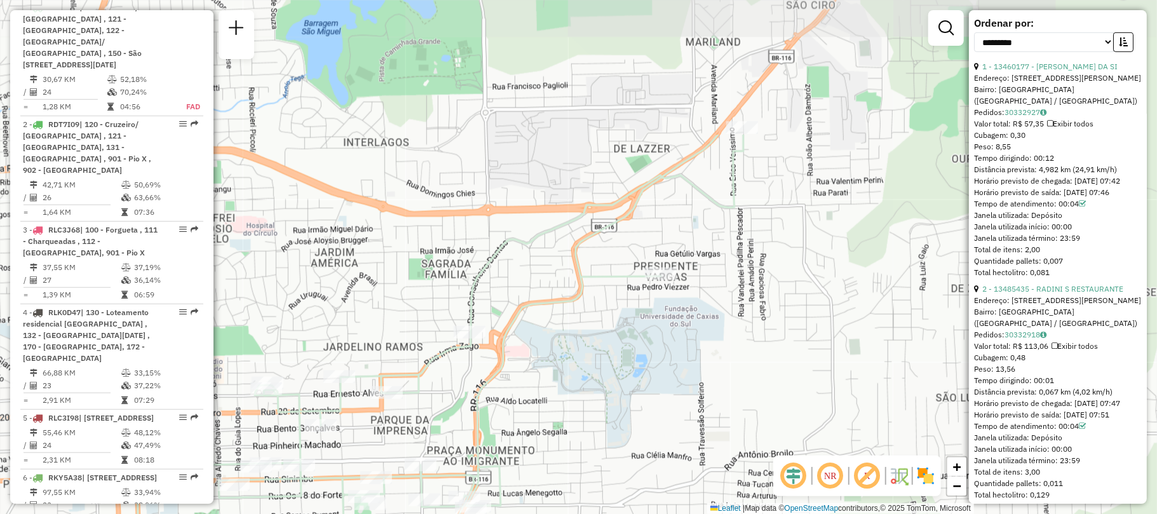
drag, startPoint x: 768, startPoint y: 140, endPoint x: 778, endPoint y: 327, distance: 186.4
click at [778, 327] on div "Janela de atendimento Grade de atendimento Capacidade Transportadoras Veículos …" at bounding box center [578, 257] width 1157 height 514
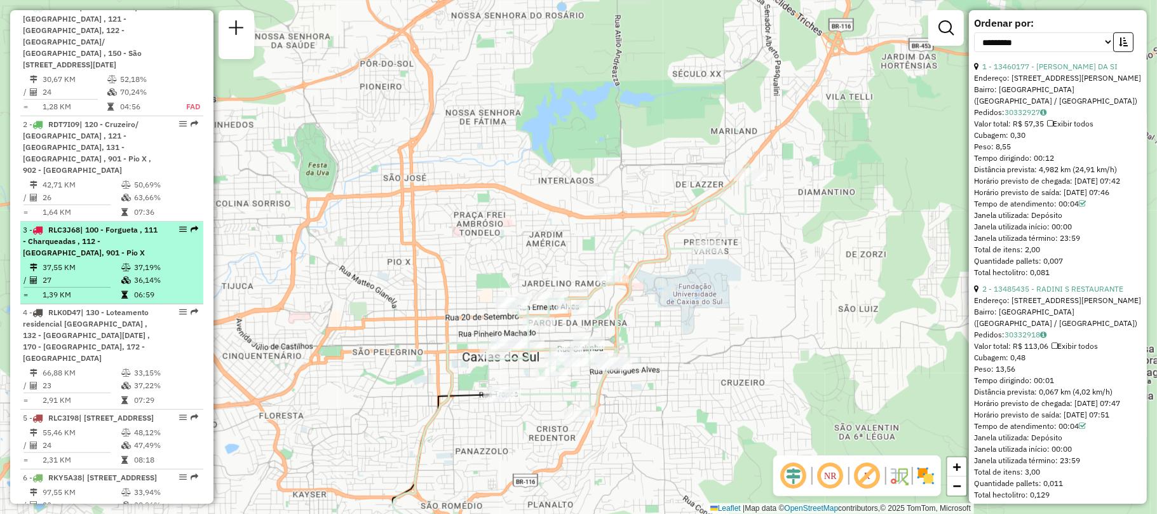
scroll to position [339, 0]
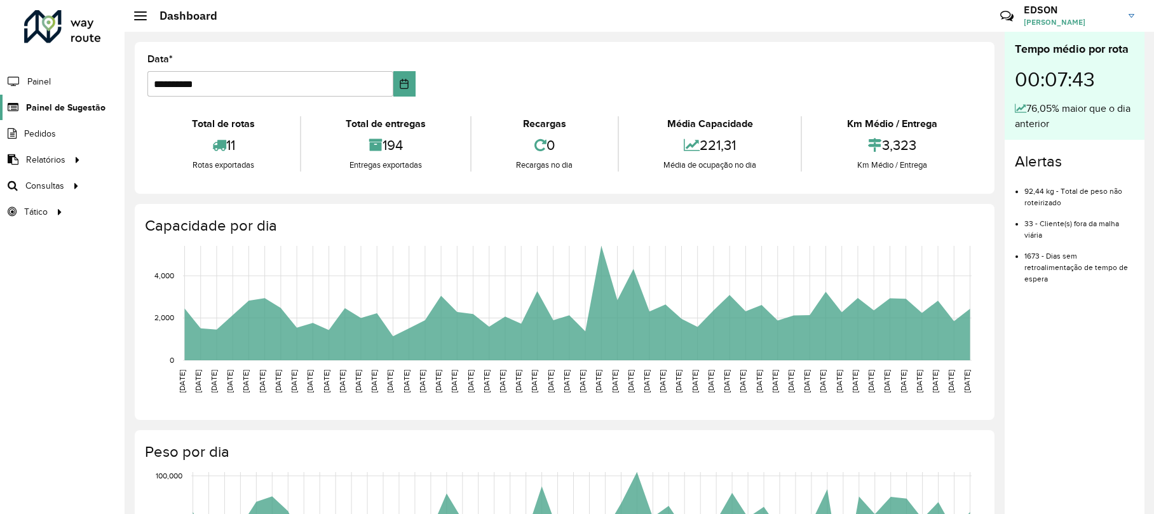
click at [67, 103] on span "Painel de Sugestão" at bounding box center [65, 107] width 79 height 13
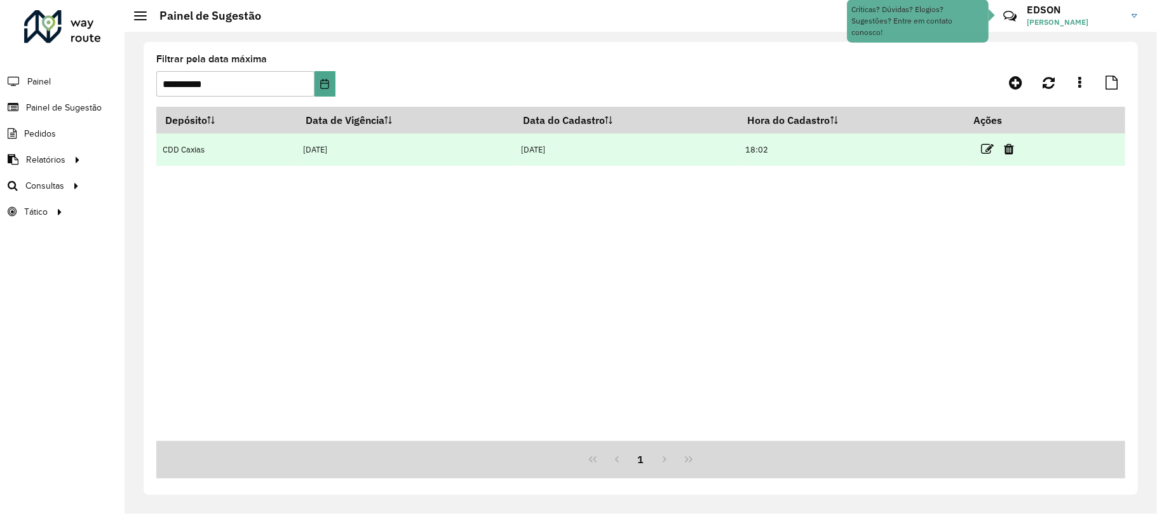
click at [981, 151] on td at bounding box center [1003, 149] width 76 height 32
click at [981, 150] on td at bounding box center [1003, 149] width 76 height 32
click at [992, 149] on icon at bounding box center [987, 149] width 13 height 13
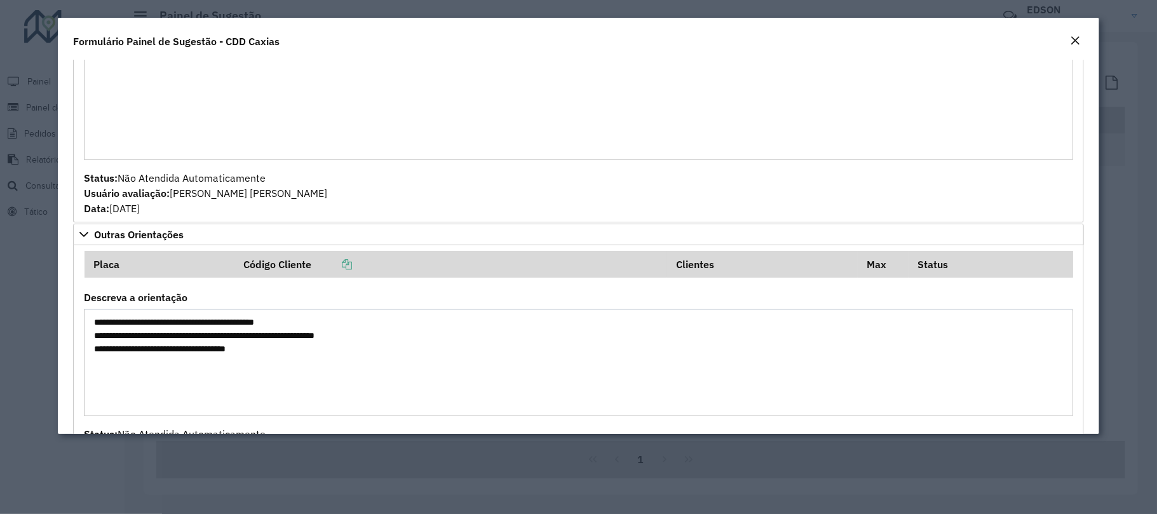
scroll to position [339, 0]
